Goal: Information Seeking & Learning: Learn about a topic

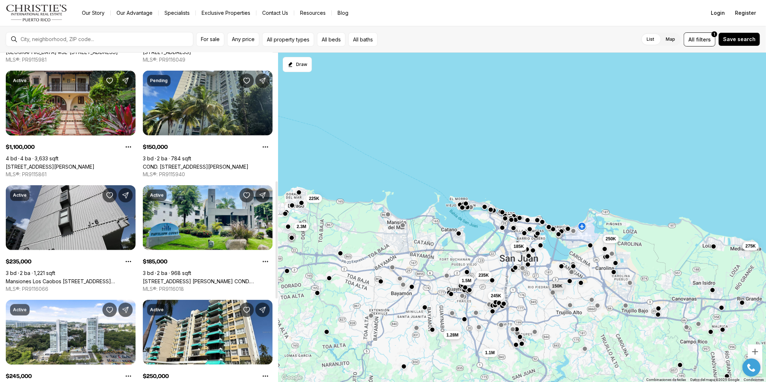
scroll to position [361, 0]
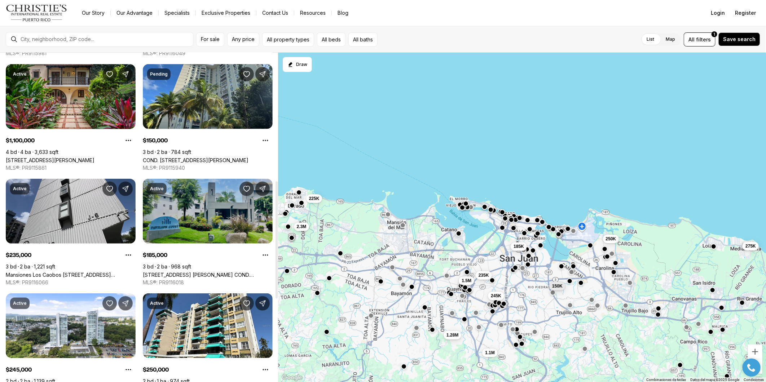
click at [210, 272] on link "161 AVE. CESAR GONZALEZ COND. PAVILLION COURT #10B, SAN JUAN PR, 00918" at bounding box center [208, 275] width 130 height 6
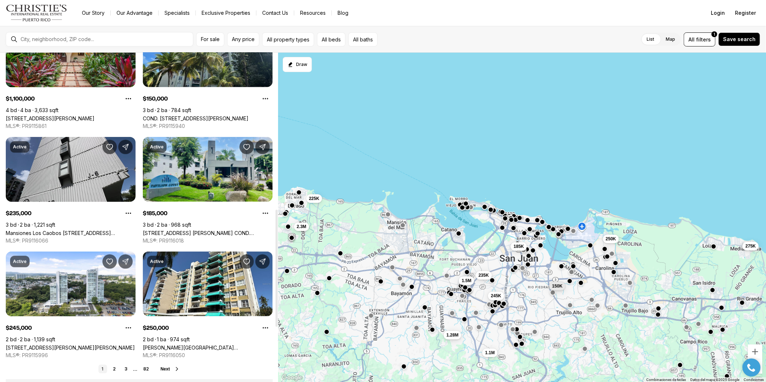
scroll to position [441, 0]
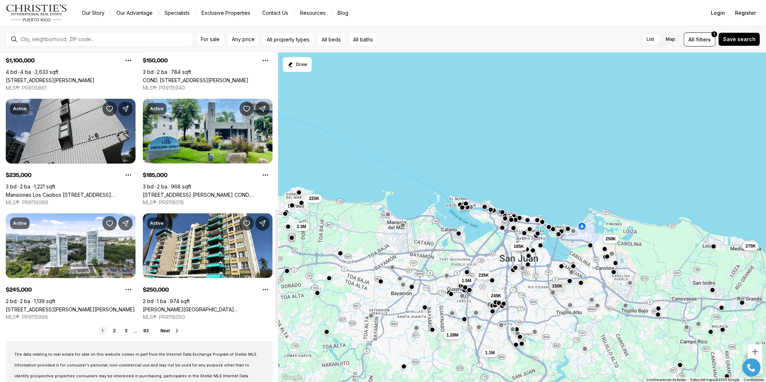
click at [114, 330] on link "2" at bounding box center [114, 331] width 9 height 9
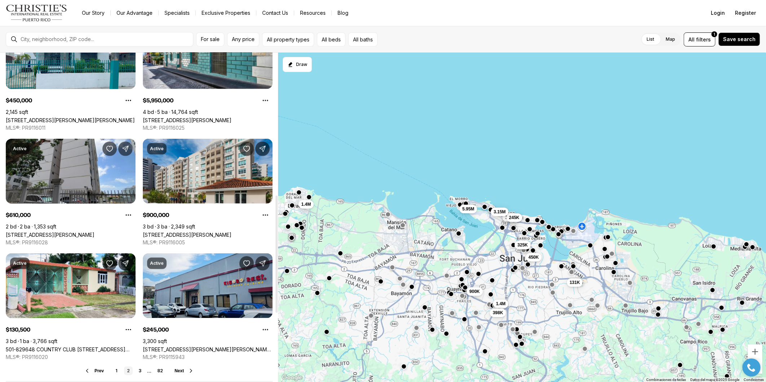
scroll to position [441, 0]
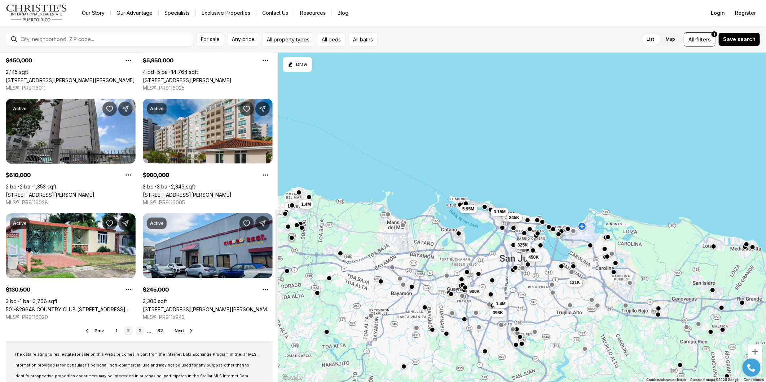
click at [139, 330] on link "3" at bounding box center [140, 331] width 9 height 9
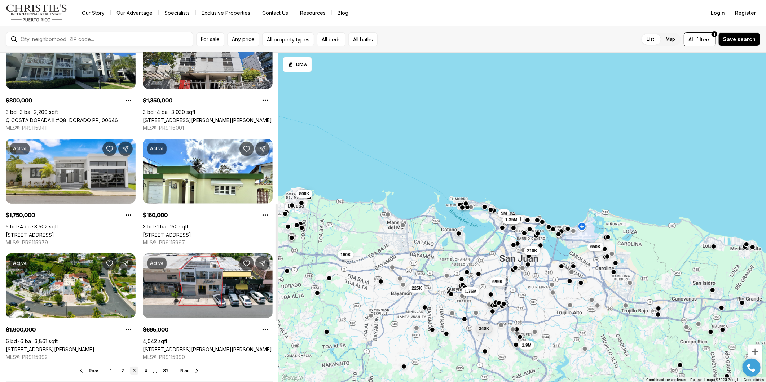
scroll to position [441, 0]
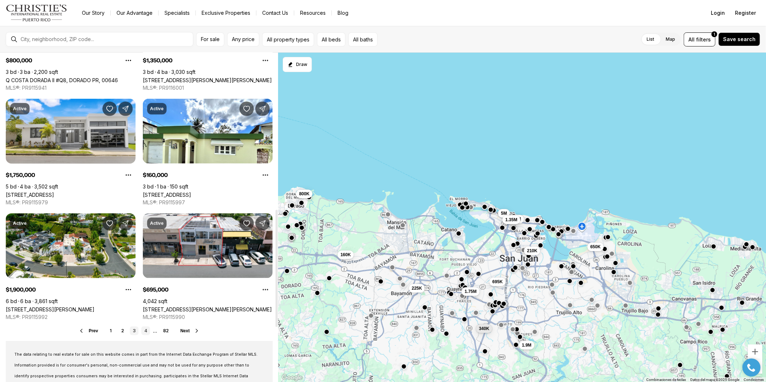
click at [145, 331] on link "4" at bounding box center [145, 331] width 9 height 9
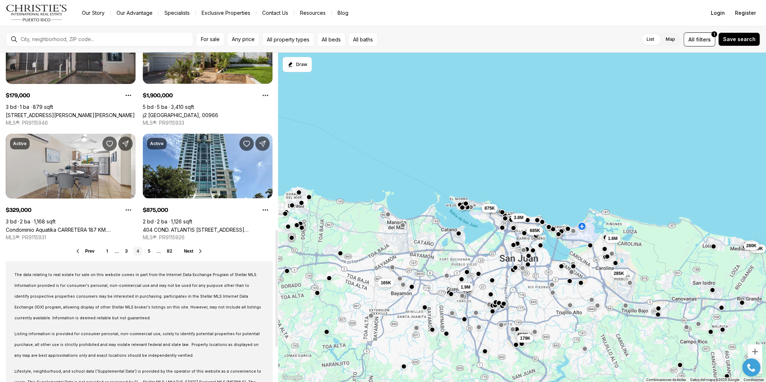
scroll to position [521, 0]
click at [139, 252] on link "4" at bounding box center [137, 251] width 9 height 9
click at [149, 252] on link "5" at bounding box center [149, 251] width 9 height 9
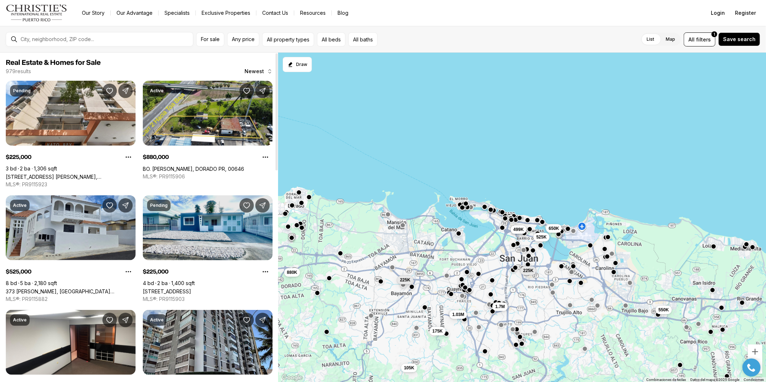
click at [191, 289] on link "[STREET_ADDRESS]" at bounding box center [167, 292] width 48 height 6
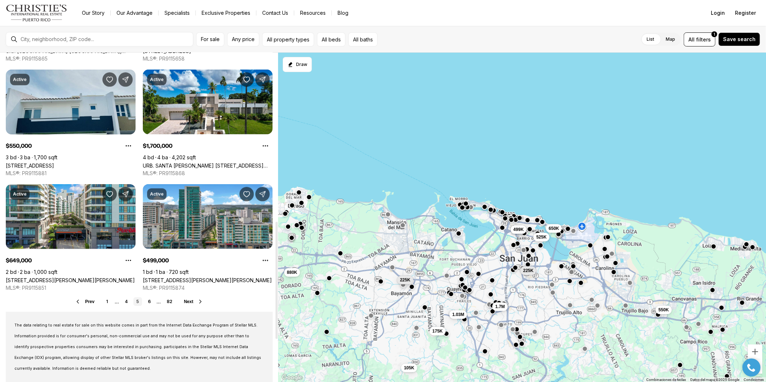
scroll to position [481, 0]
